Goal: Check status: Check status

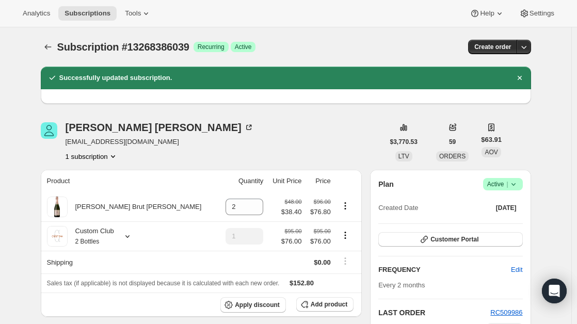
scroll to position [2, 0]
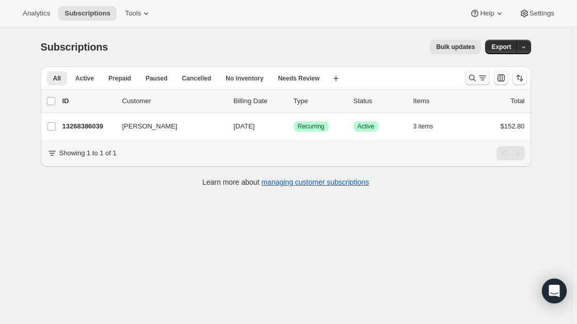
click at [475, 78] on icon "Search and filter results" at bounding box center [472, 78] width 10 height 10
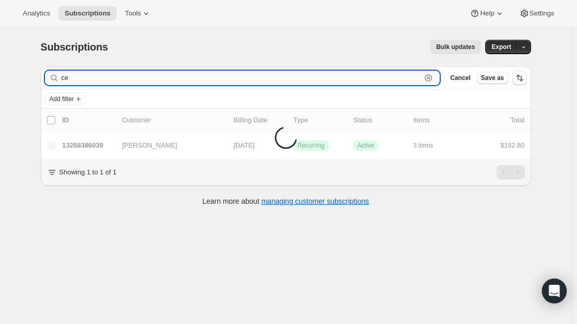
type input "c"
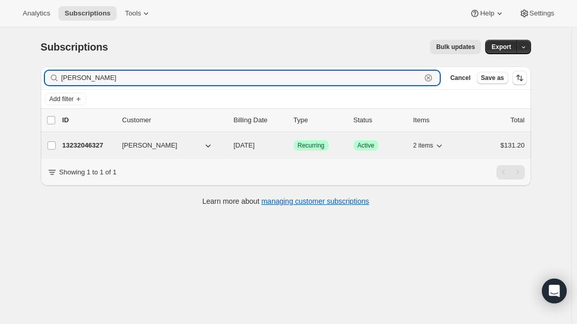
type input "mark murphy"
click at [77, 147] on p "13232046327" at bounding box center [88, 145] width 52 height 10
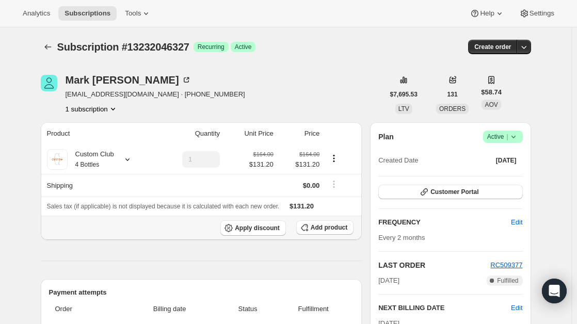
scroll to position [8, 0]
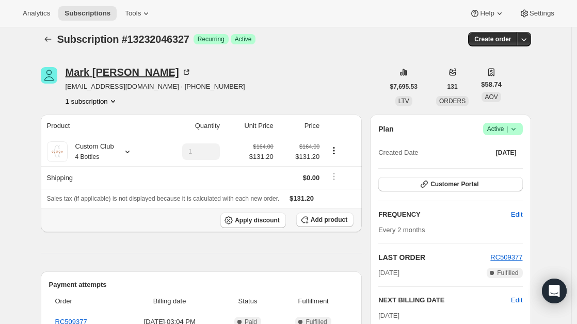
click at [100, 67] on div "Mark Murphy" at bounding box center [129, 72] width 126 height 10
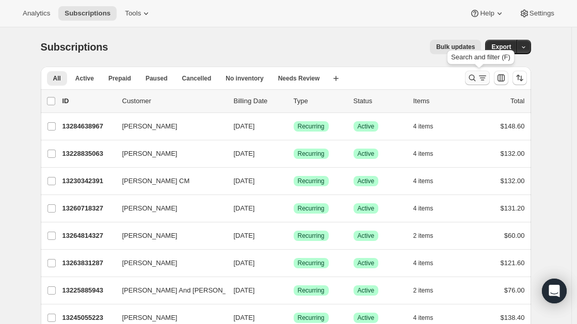
click at [475, 81] on icon "Search and filter results" at bounding box center [472, 78] width 10 height 10
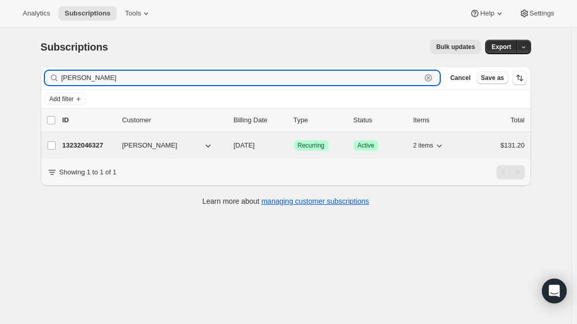
type input "[PERSON_NAME]"
click at [97, 145] on p "13232046327" at bounding box center [88, 145] width 52 height 10
